Goal: Check status: Check status

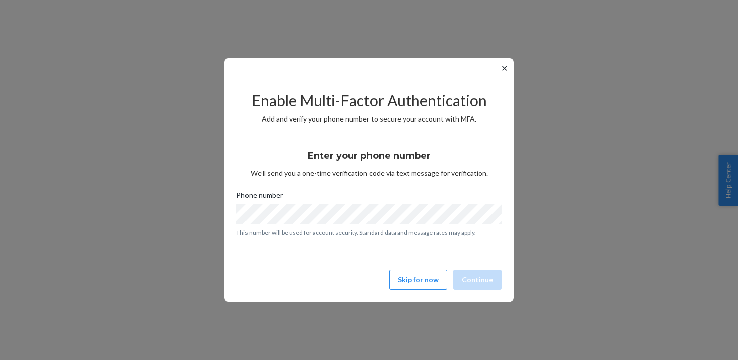
click at [505, 67] on button "✕" at bounding box center [504, 68] width 11 height 12
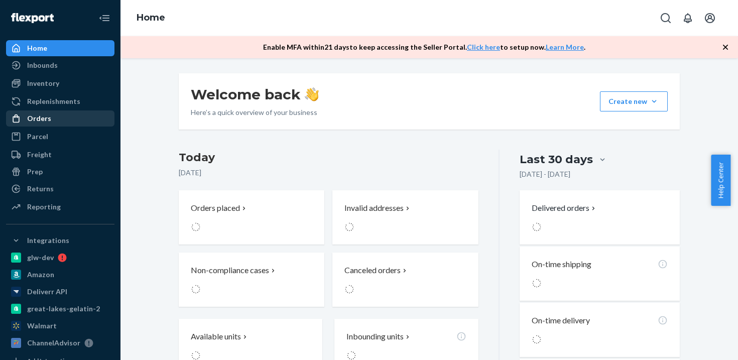
click at [69, 123] on div "Orders" at bounding box center [60, 118] width 106 height 14
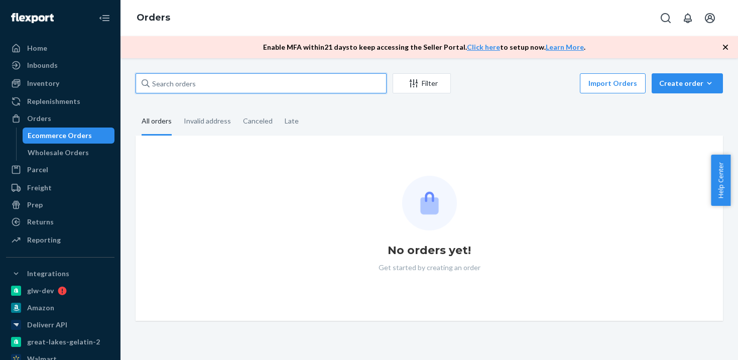
click at [270, 84] on input "text" at bounding box center [261, 83] width 251 height 20
paste input "w579095"
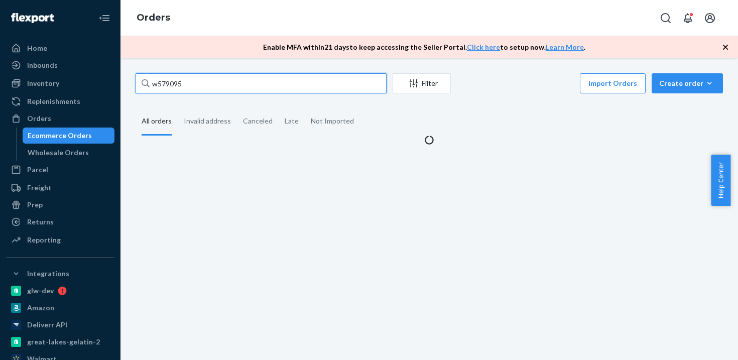
type input "w579095"
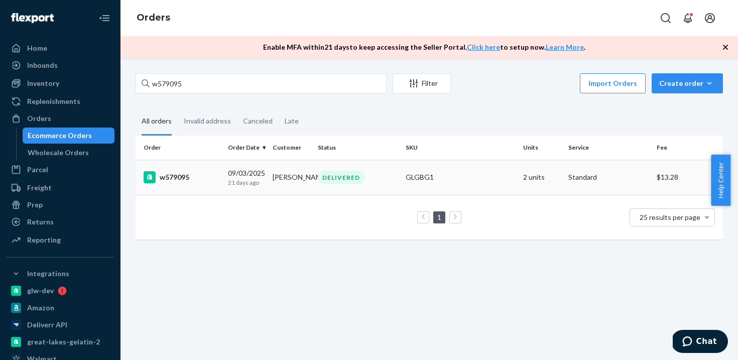
click at [217, 174] on div "w579095" at bounding box center [182, 177] width 76 height 12
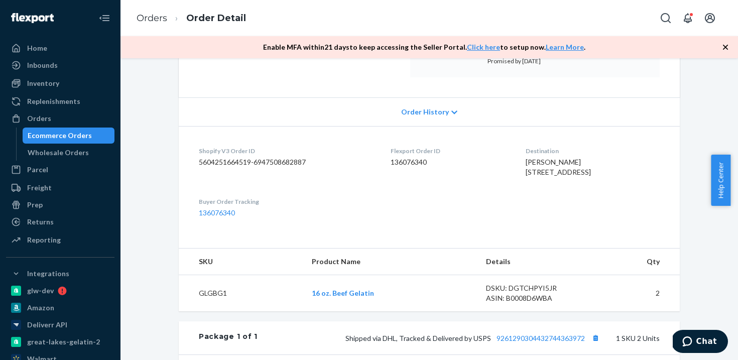
scroll to position [350, 0]
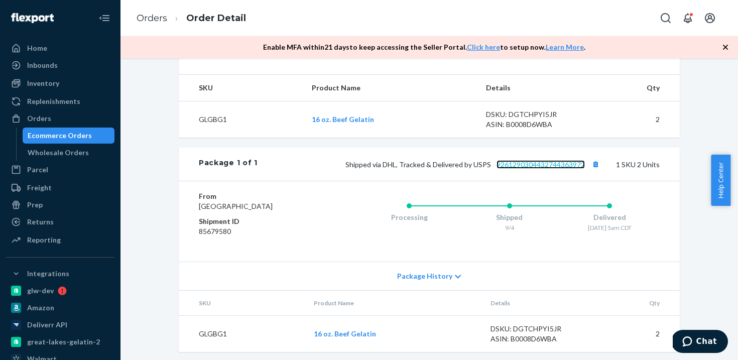
click at [523, 169] on link "9261290304432744363972" at bounding box center [541, 164] width 88 height 9
